Goal: Navigation & Orientation: Find specific page/section

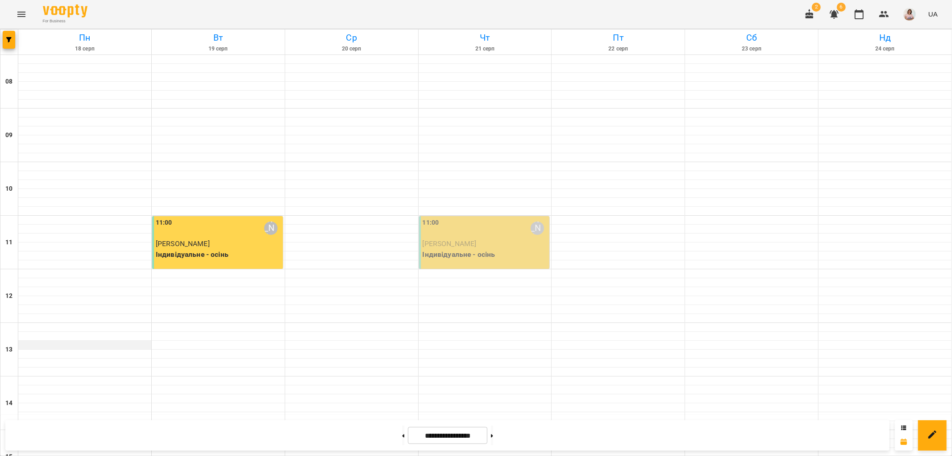
scroll to position [290, 0]
click at [21, 14] on icon "Menu" at bounding box center [21, 14] width 8 height 5
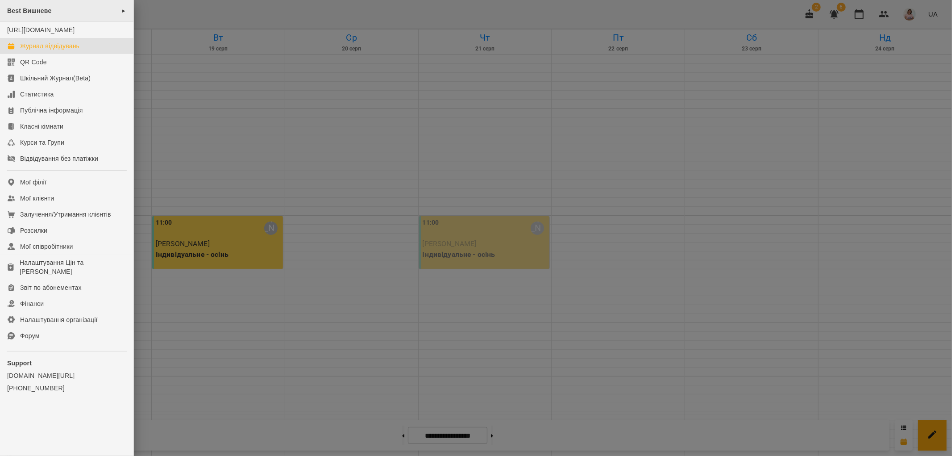
click at [79, 12] on div "Best Вишневе ►" at bounding box center [66, 11] width 133 height 22
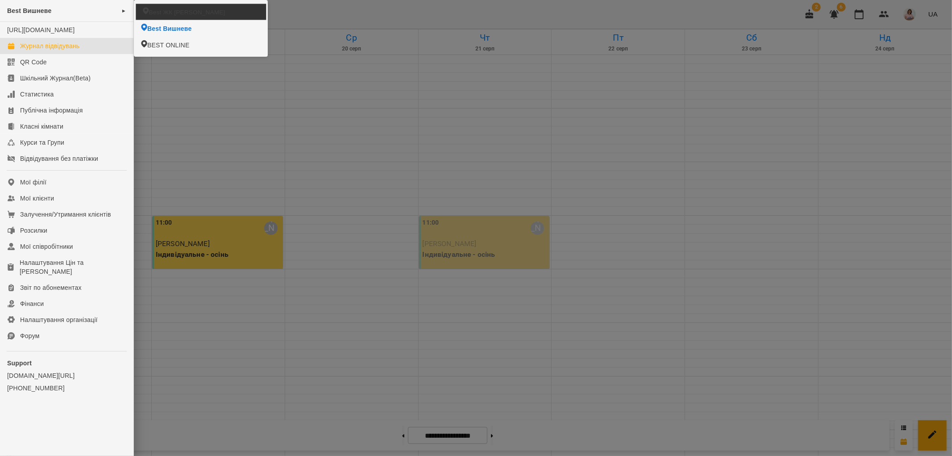
click at [164, 13] on span "Best ЖК [PERSON_NAME]" at bounding box center [187, 12] width 76 height 8
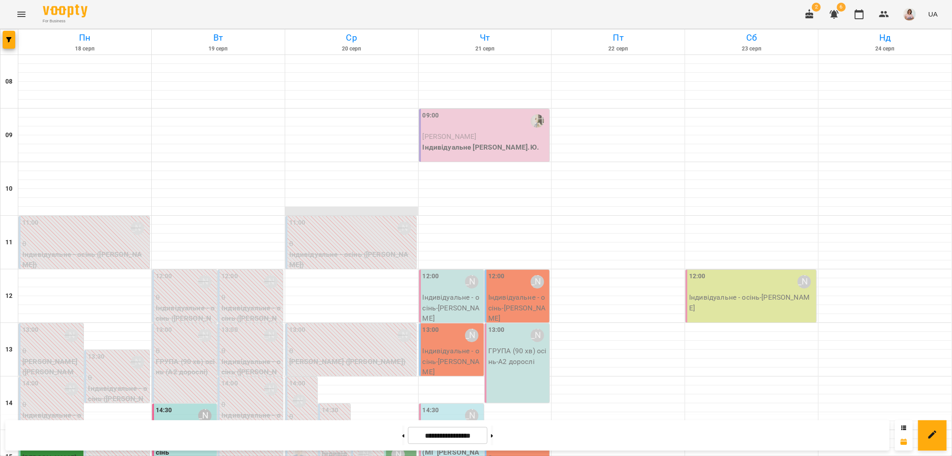
scroll to position [50, 0]
click at [444, 345] on p "Індивідуальне - осінь - [PERSON_NAME][GEOGRAPHIC_DATA]" at bounding box center [452, 361] width 59 height 32
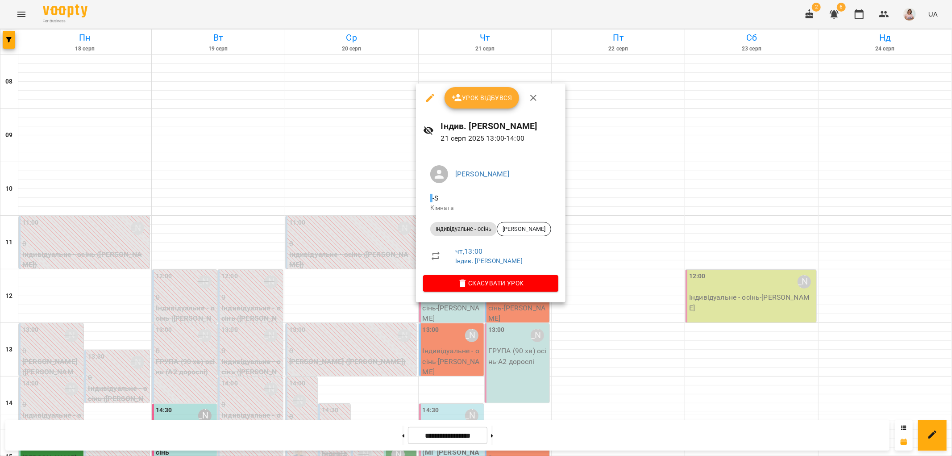
click at [358, 303] on div at bounding box center [476, 228] width 952 height 456
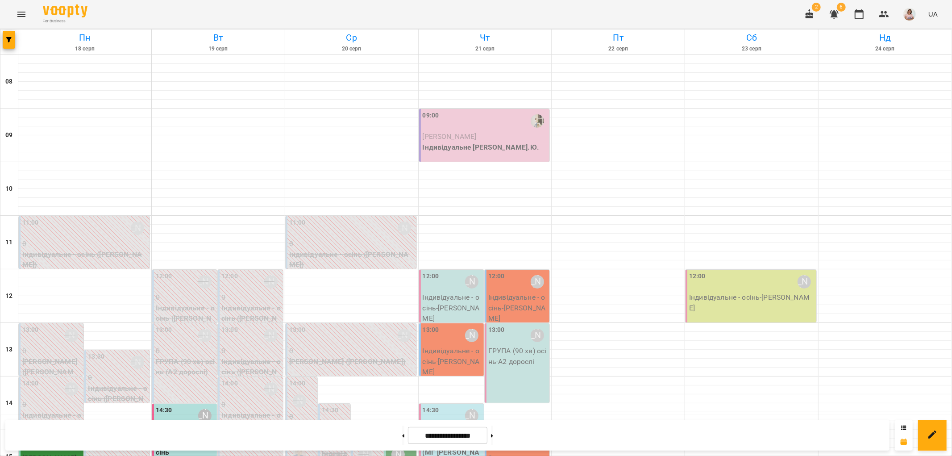
click at [438, 345] on p "Індивідуальне - осінь - [PERSON_NAME][GEOGRAPHIC_DATA]" at bounding box center [452, 361] width 59 height 32
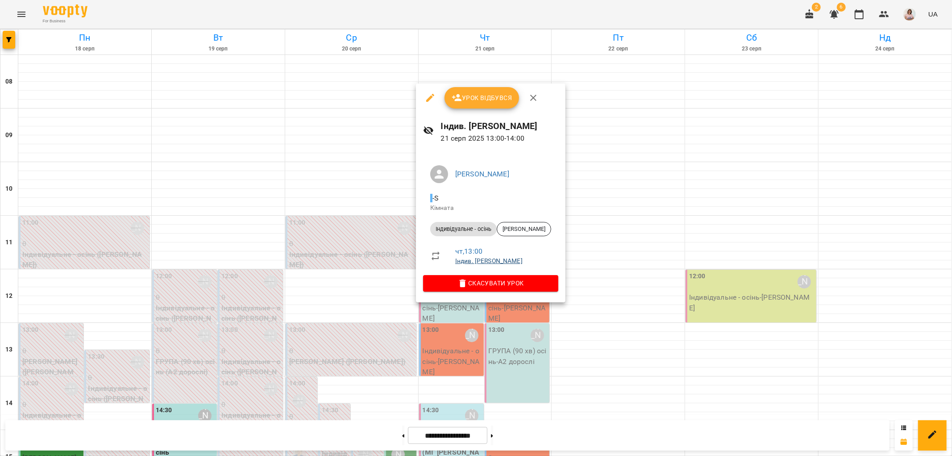
click at [476, 262] on link "Індив. [PERSON_NAME]" at bounding box center [488, 260] width 67 height 7
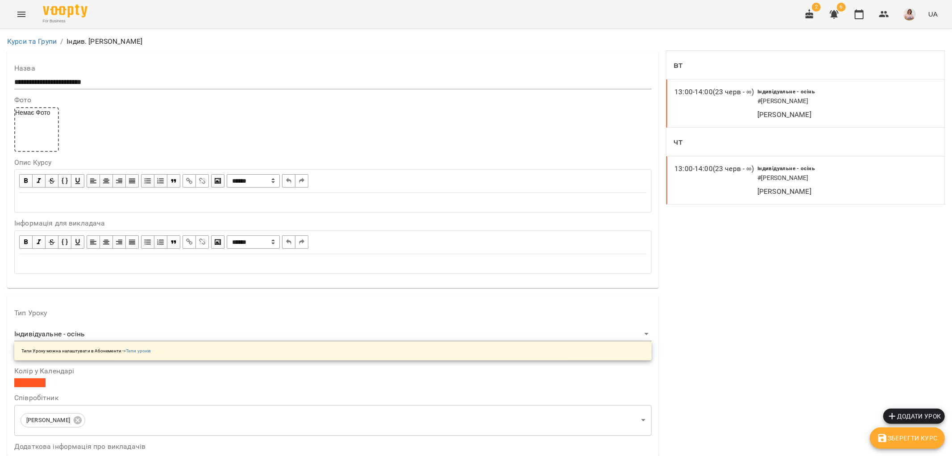
scroll to position [595, 0]
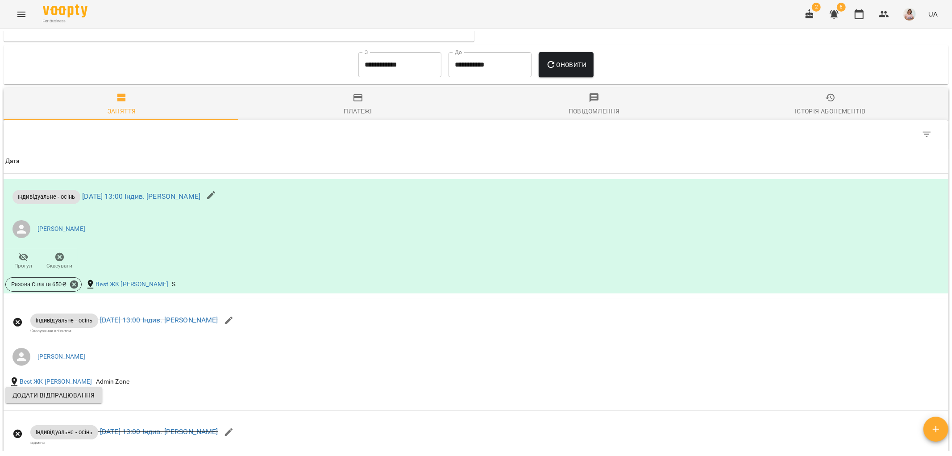
scroll to position [594, 0]
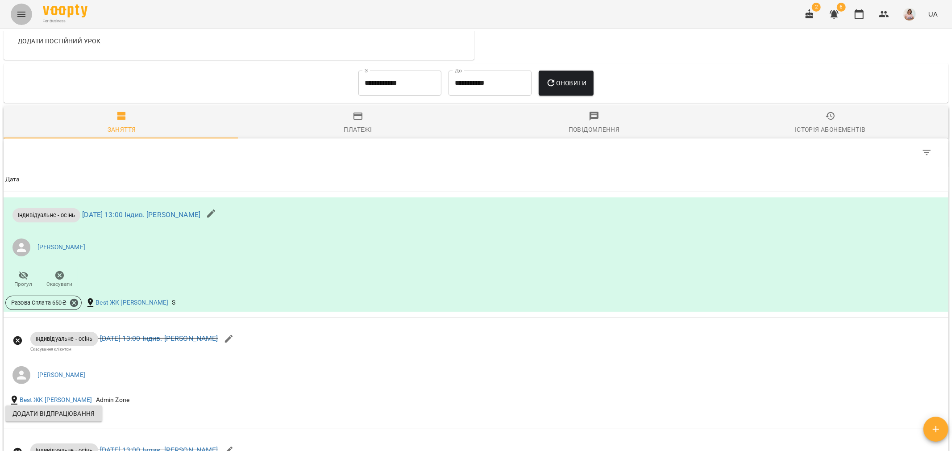
click at [22, 16] on icon "Menu" at bounding box center [21, 14] width 11 height 11
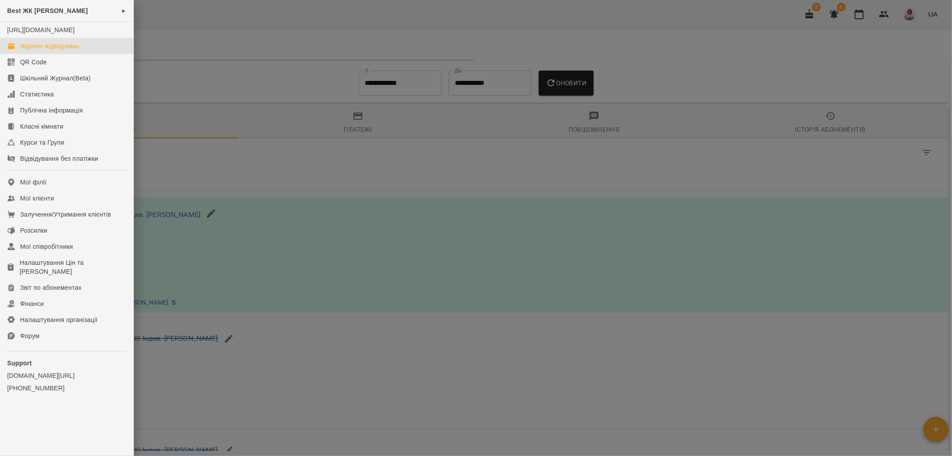
click at [68, 50] on div "Журнал відвідувань" at bounding box center [49, 46] width 59 height 9
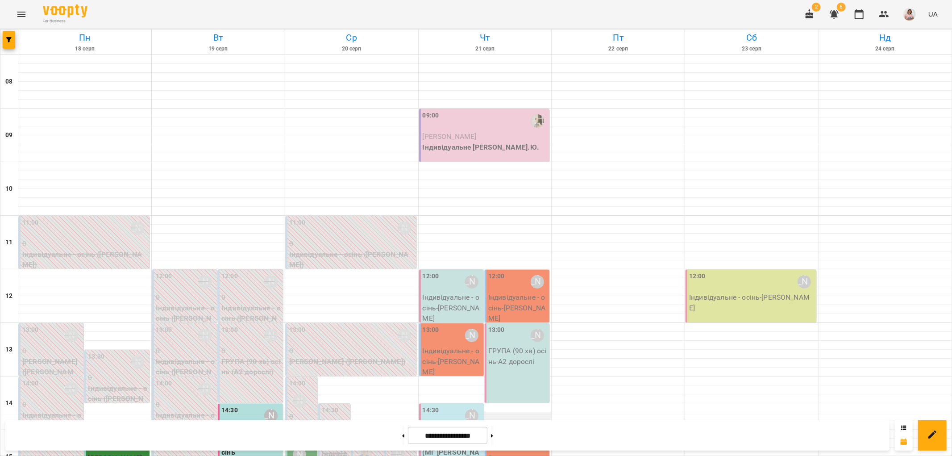
scroll to position [198, 0]
click at [23, 12] on icon "Menu" at bounding box center [21, 14] width 11 height 11
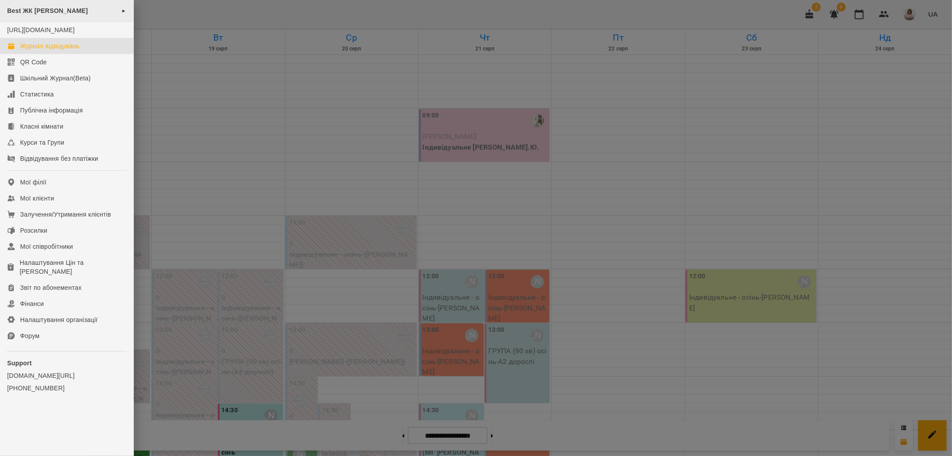
click at [59, 13] on div "Best ЖК [PERSON_NAME] ►" at bounding box center [66, 11] width 133 height 22
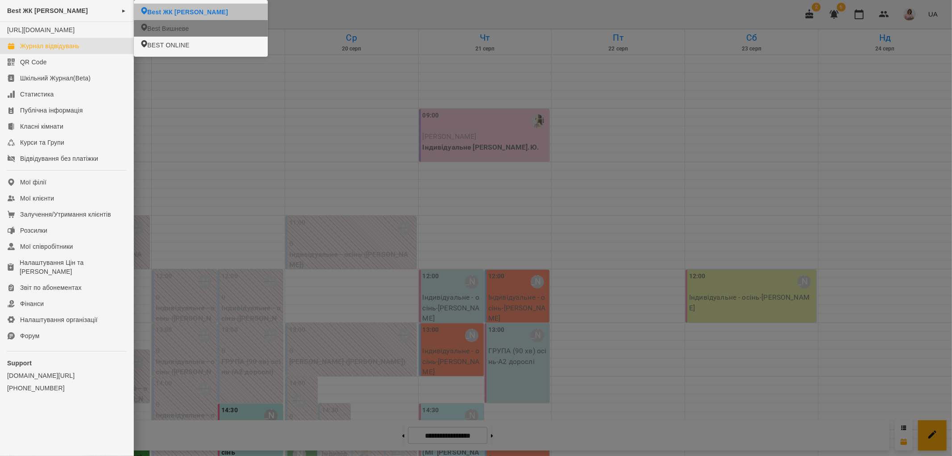
click at [170, 28] on span "Best Вишневе" at bounding box center [168, 28] width 42 height 9
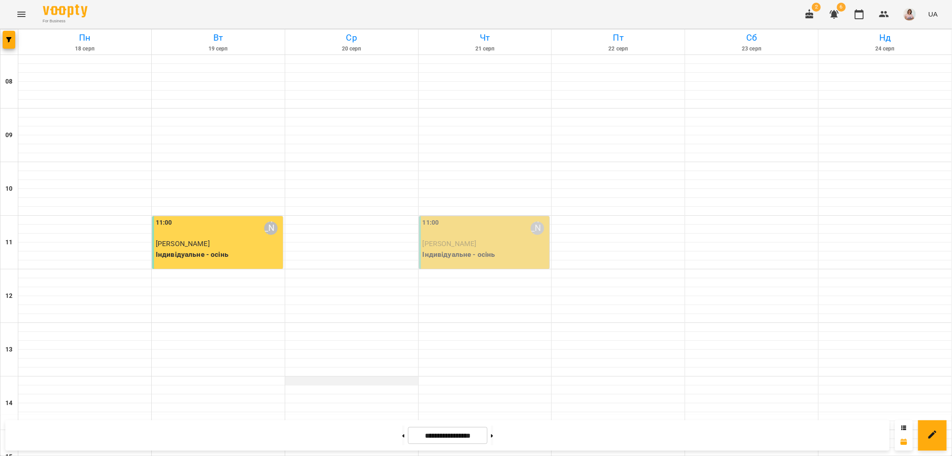
scroll to position [91, 0]
